Goal: Find specific page/section: Find specific page/section

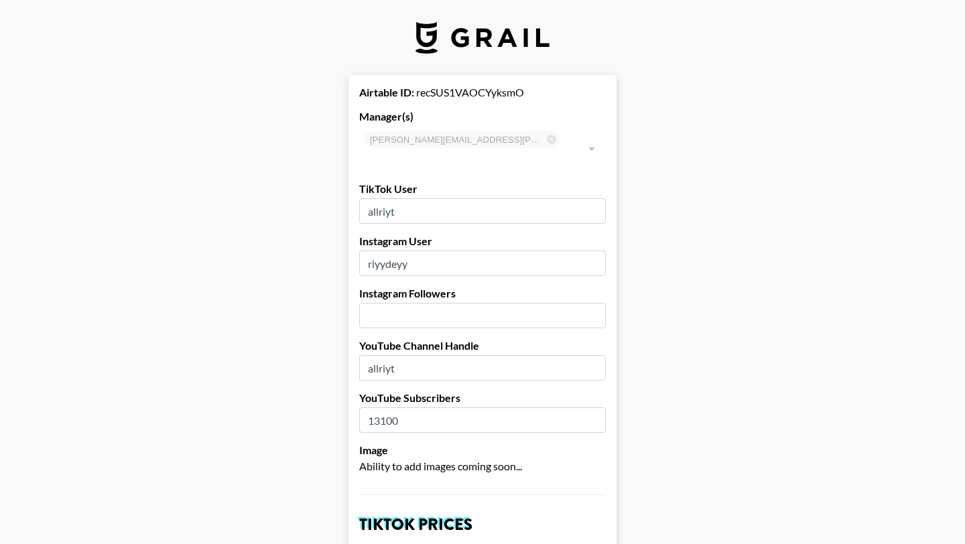
select select "USD"
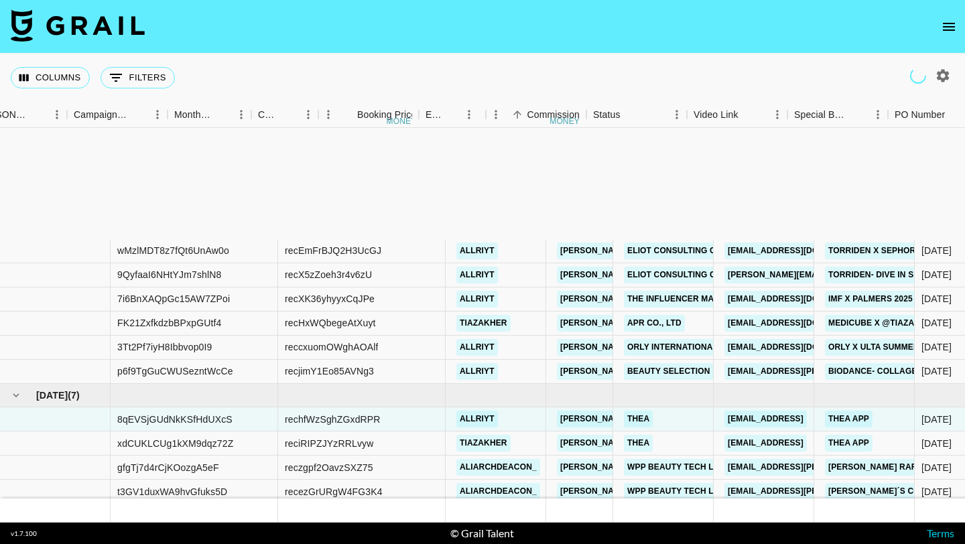
scroll to position [169, 747]
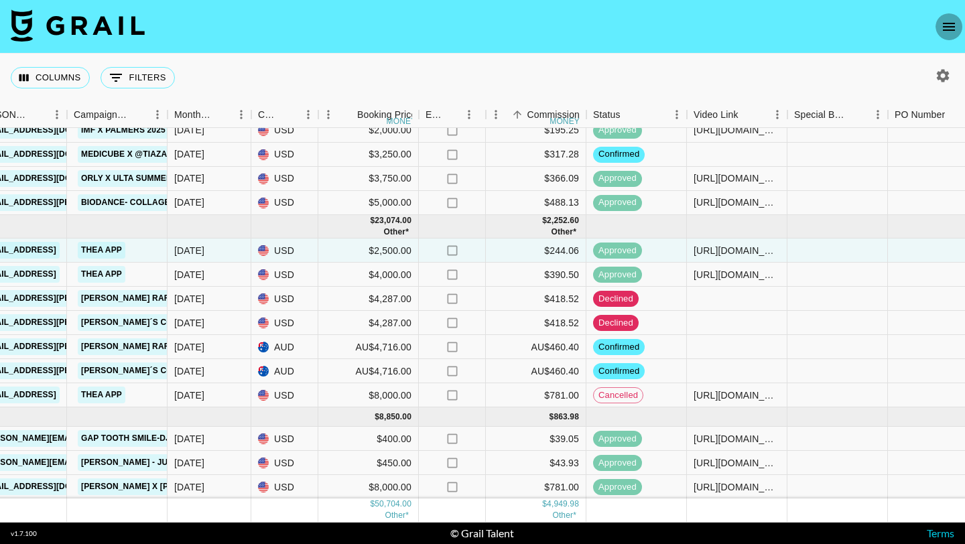
click at [947, 27] on icon "open drawer" at bounding box center [949, 27] width 16 height 16
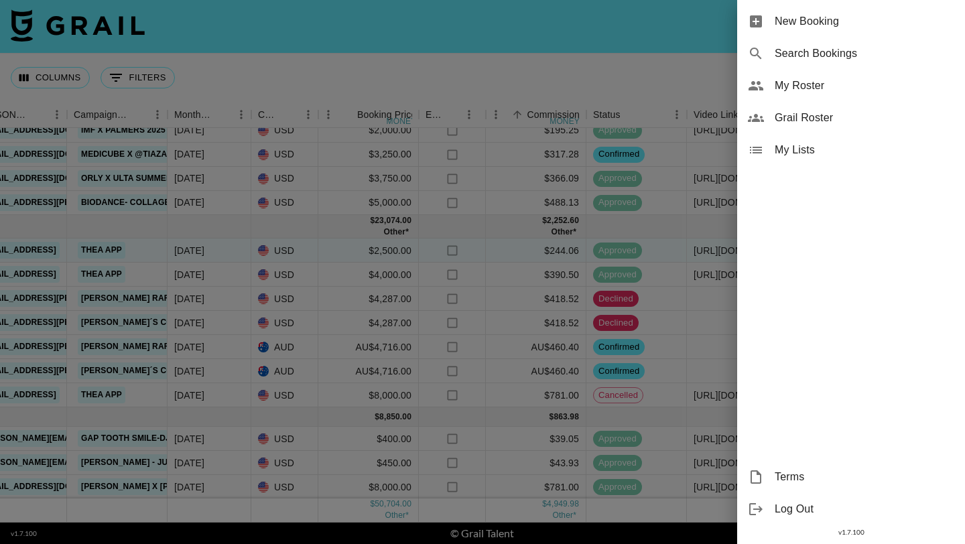
click at [822, 115] on span "Grail Roster" at bounding box center [865, 118] width 180 height 16
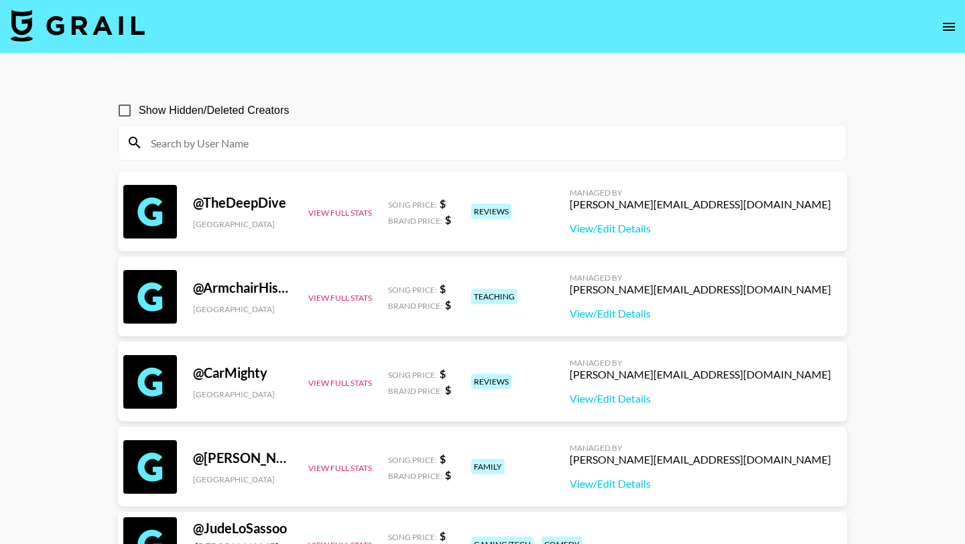
click at [245, 129] on div at bounding box center [483, 142] width 728 height 35
click at [241, 139] on input at bounding box center [491, 142] width 696 height 21
click at [188, 146] on input at bounding box center [491, 142] width 696 height 21
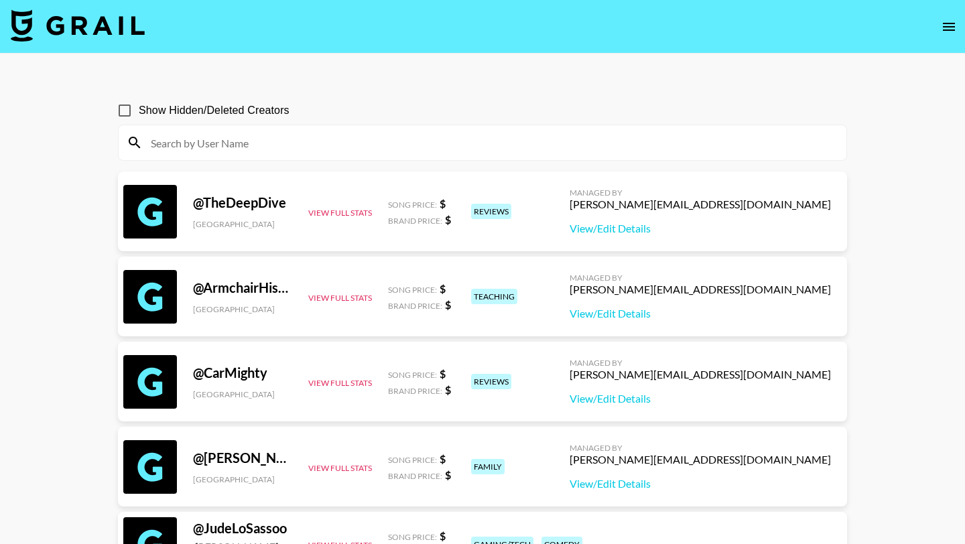
click at [199, 141] on input at bounding box center [491, 142] width 696 height 21
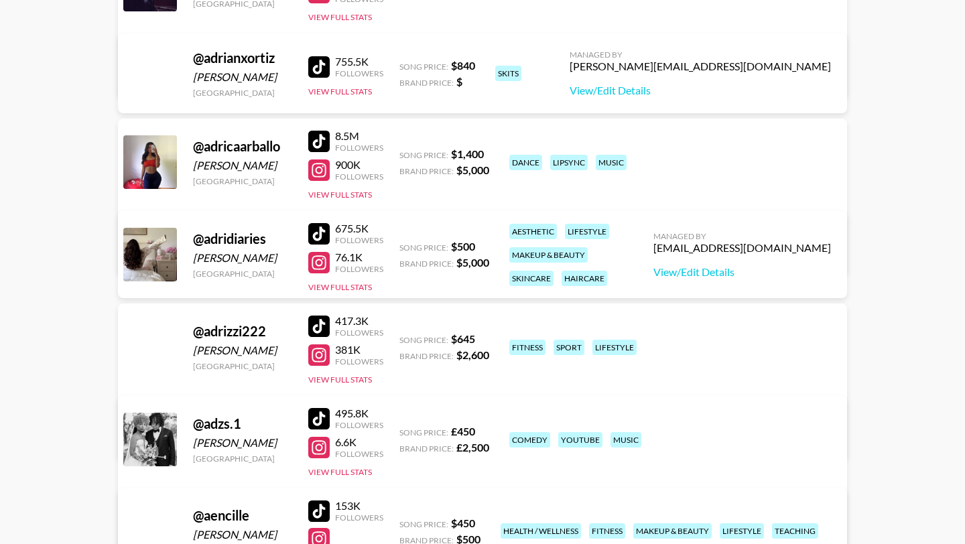
scroll to position [45334, 0]
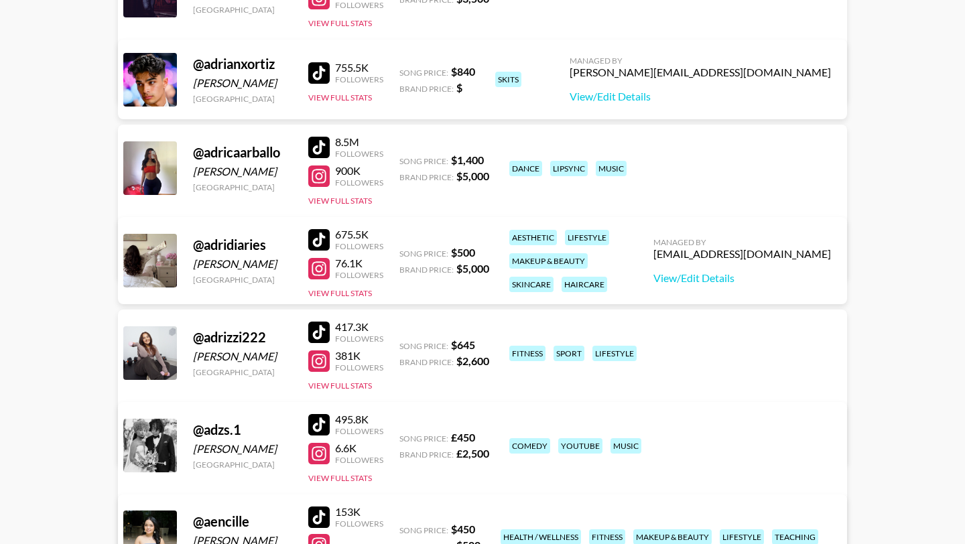
click at [325, 72] on div at bounding box center [318, 72] width 21 height 21
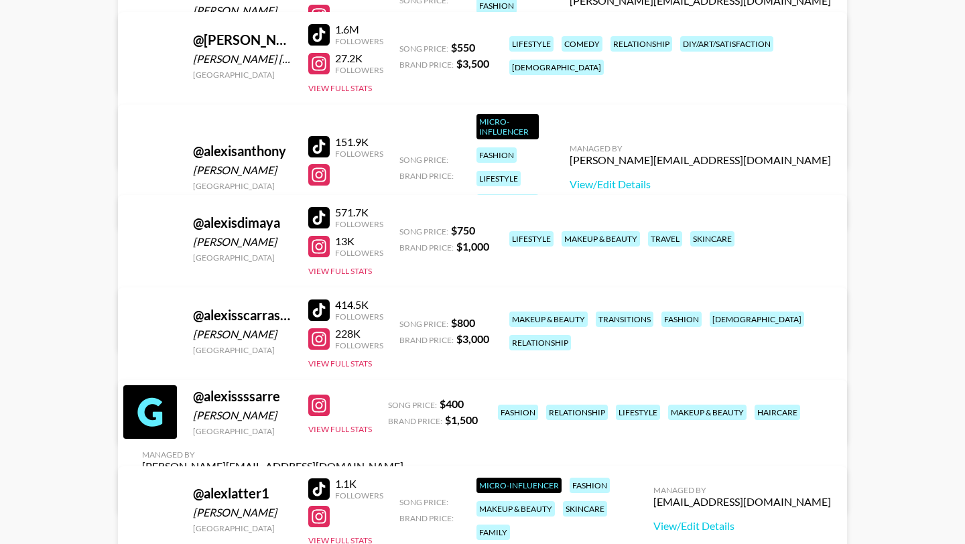
scroll to position [53982, 0]
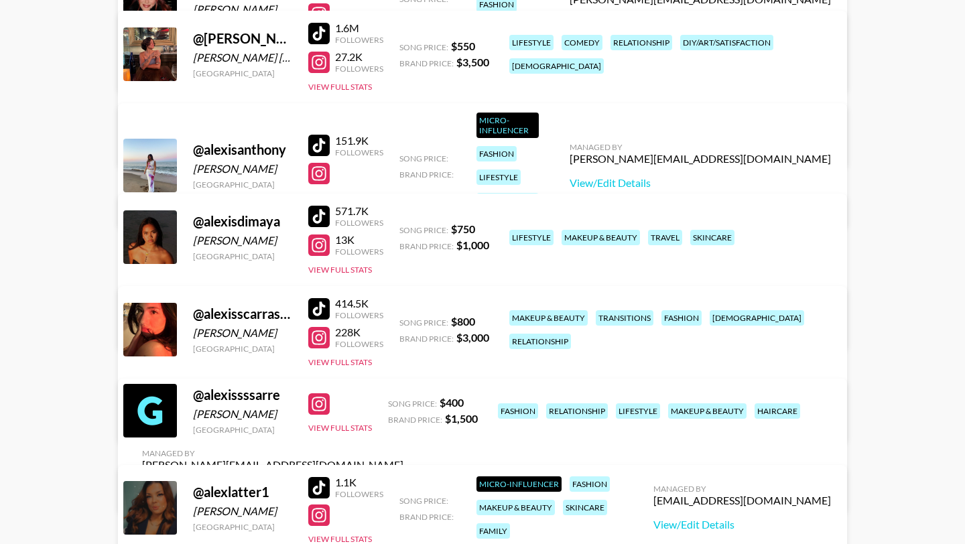
click at [324, 241] on div at bounding box center [318, 245] width 21 height 21
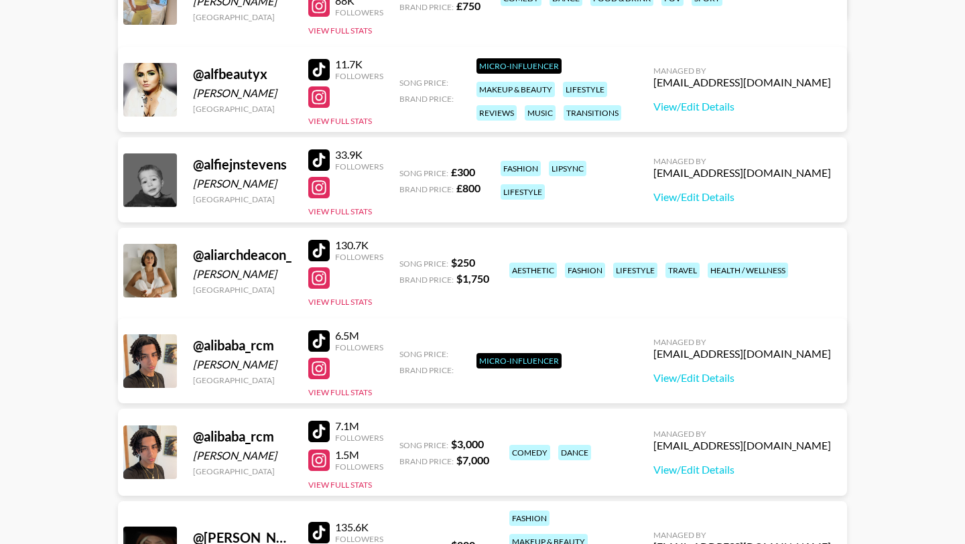
scroll to position [55220, 0]
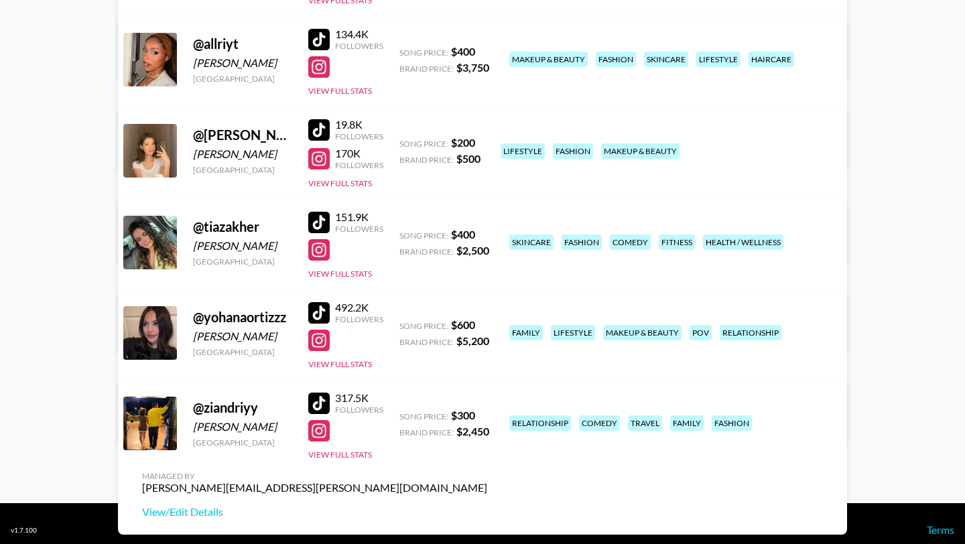
scroll to position [290, 0]
